Goal: Find specific page/section: Find specific page/section

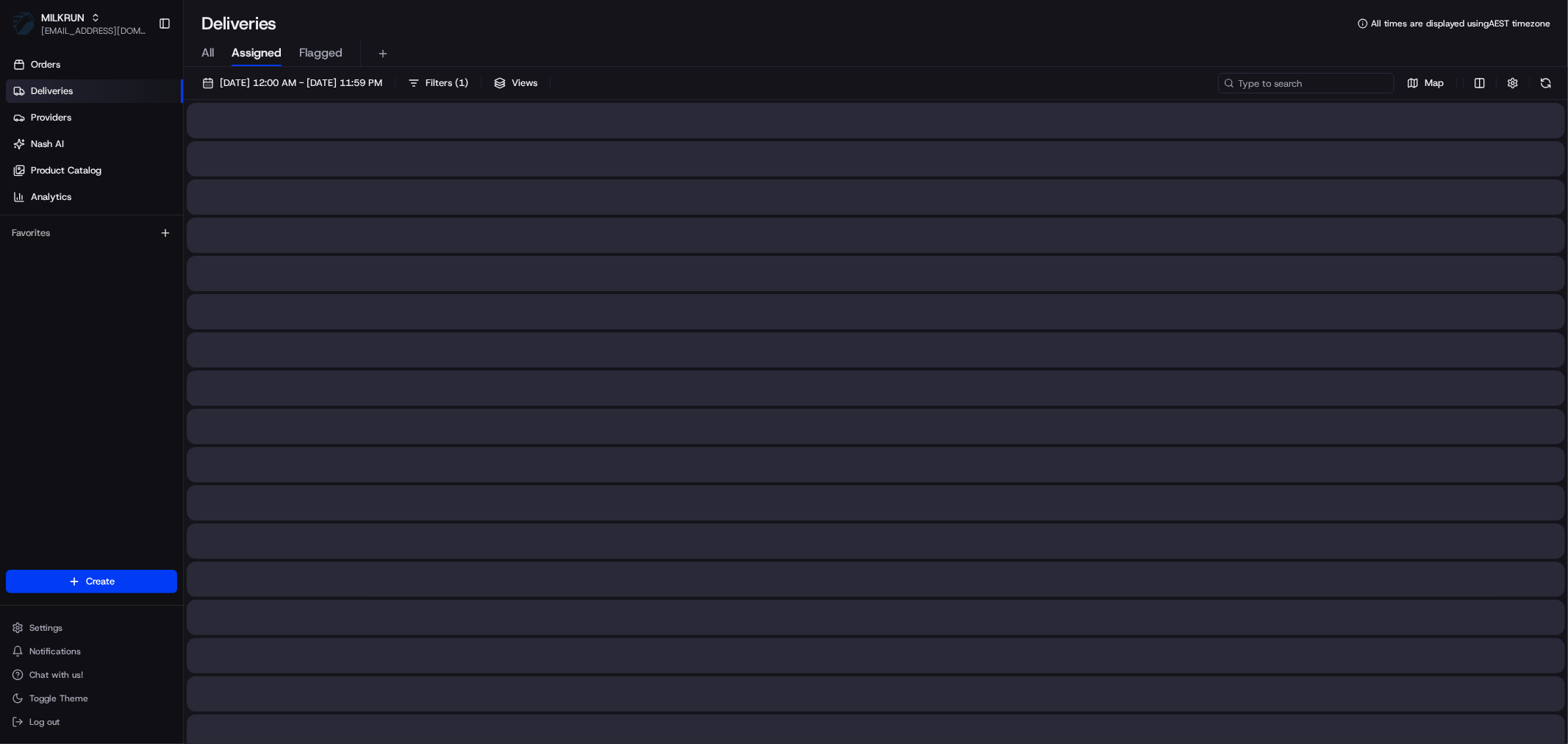
click at [1346, 79] on input at bounding box center [1306, 82] width 176 height 21
paste input "2594541222"
type input "2594541222"
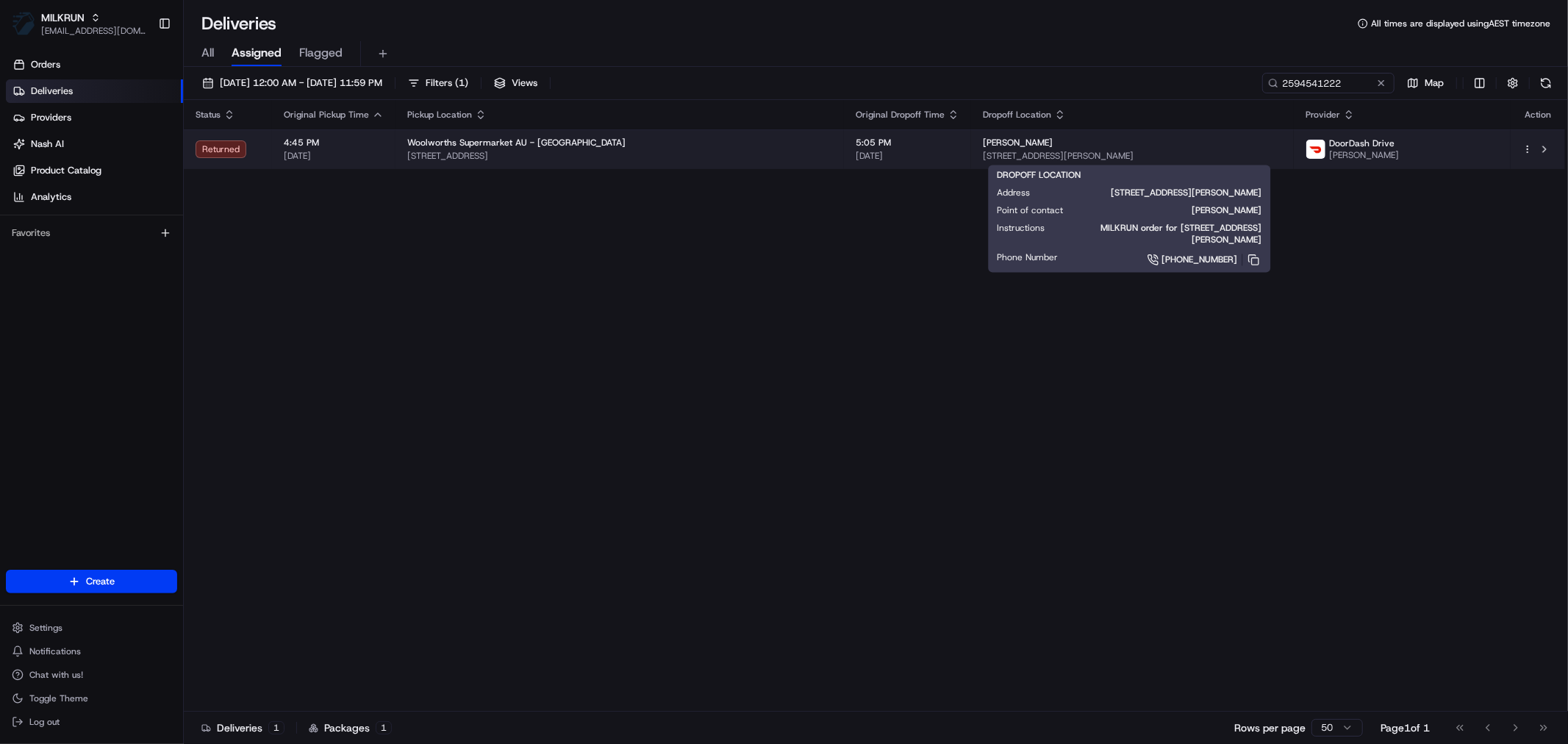
drag, startPoint x: 1054, startPoint y: 142, endPoint x: 974, endPoint y: 145, distance: 80.1
click at [974, 145] on td "clarissa mckenzie 19 Rowley Pl, Airds, NSW 2560, AU" at bounding box center [1133, 149] width 322 height 40
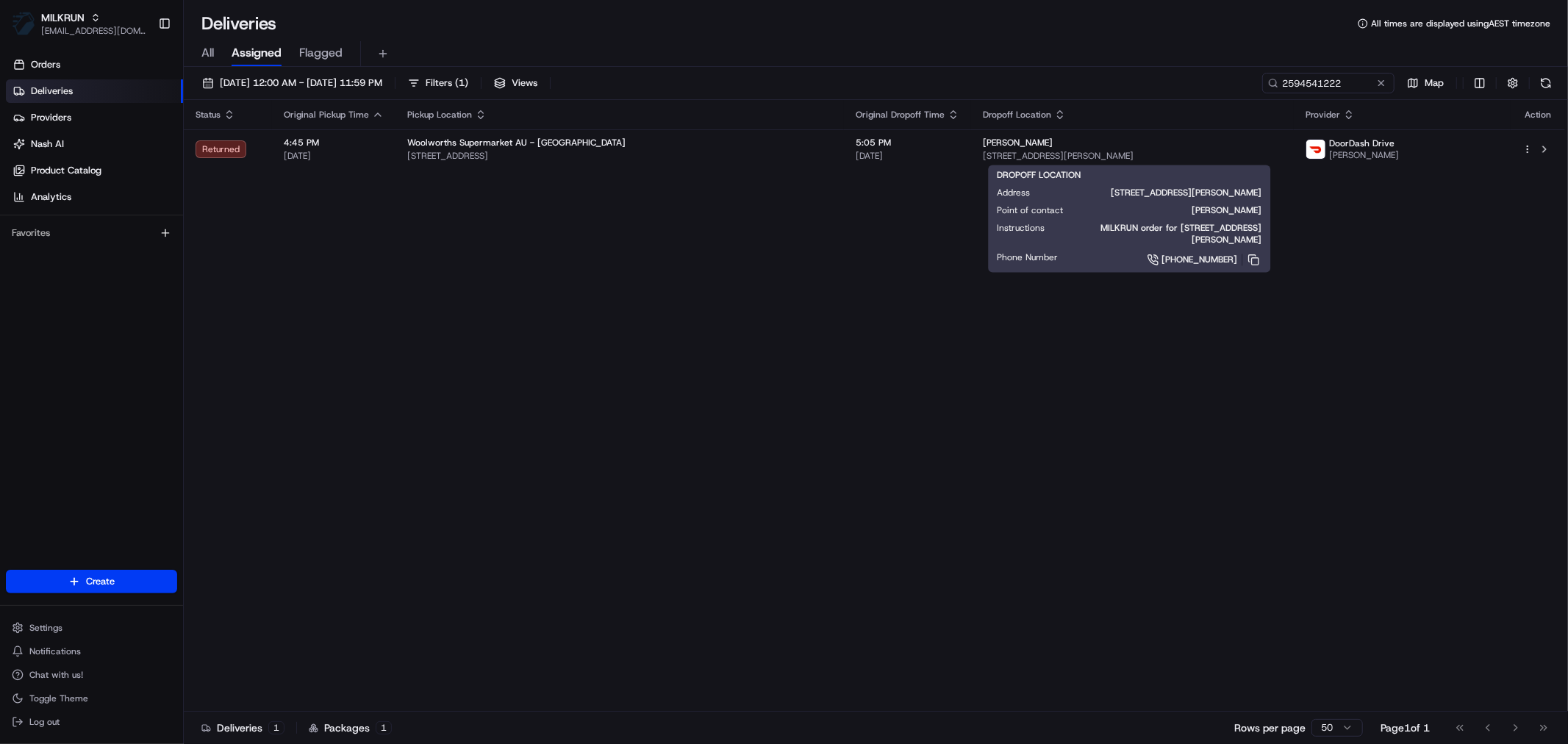
copy span "clarissa mckenzie"
